Goal: Find specific page/section: Find specific page/section

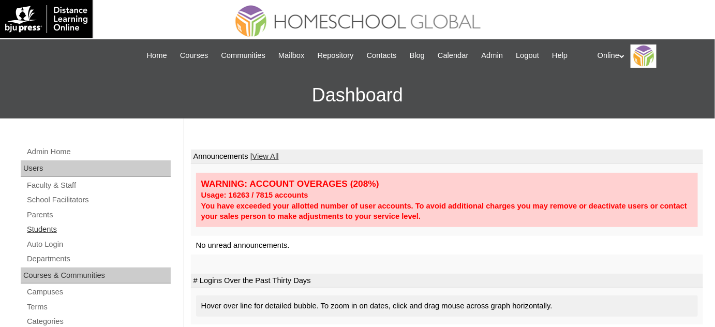
click at [54, 229] on link "Students" at bounding box center [98, 229] width 145 height 13
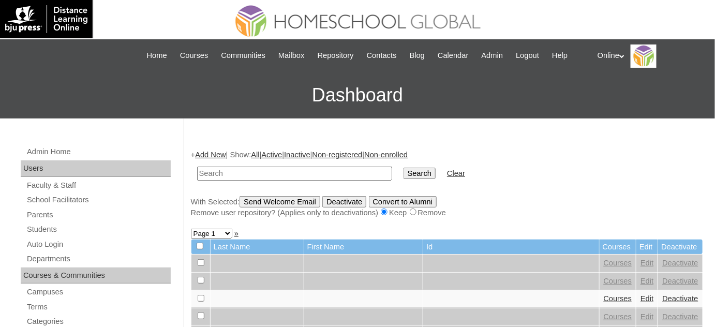
click at [258, 164] on td at bounding box center [294, 173] width 205 height 24
click at [259, 173] on input "text" at bounding box center [294, 174] width 195 height 14
type input "doblon"
click at [403, 168] on input "Search" at bounding box center [419, 173] width 32 height 11
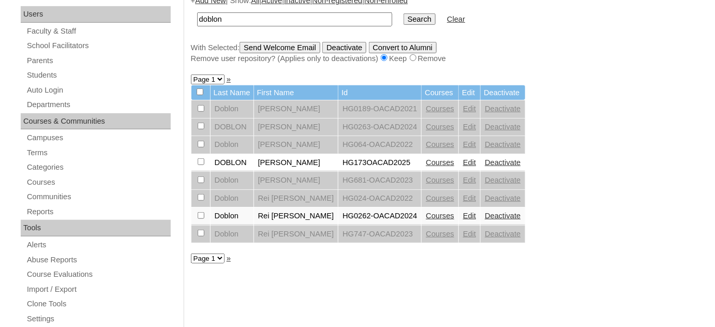
scroll to position [188, 0]
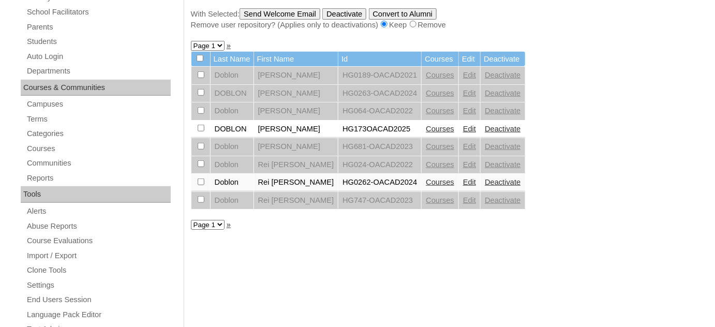
click at [435, 129] on link "Courses" at bounding box center [440, 129] width 28 height 8
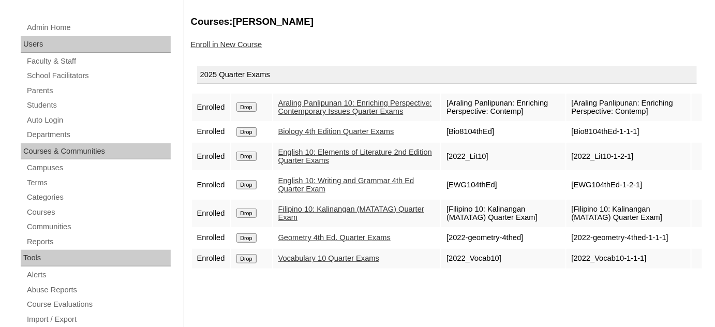
scroll to position [141, 0]
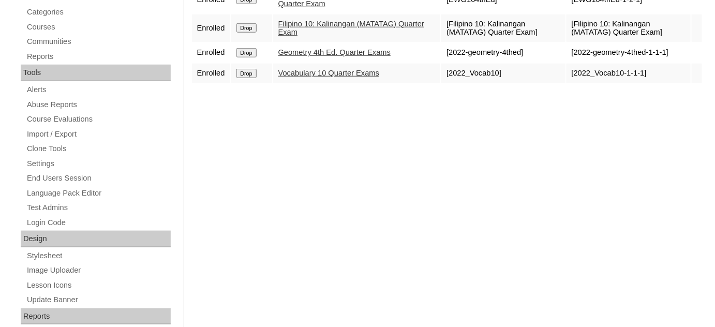
scroll to position [188, 0]
